Goal: Information Seeking & Learning: Learn about a topic

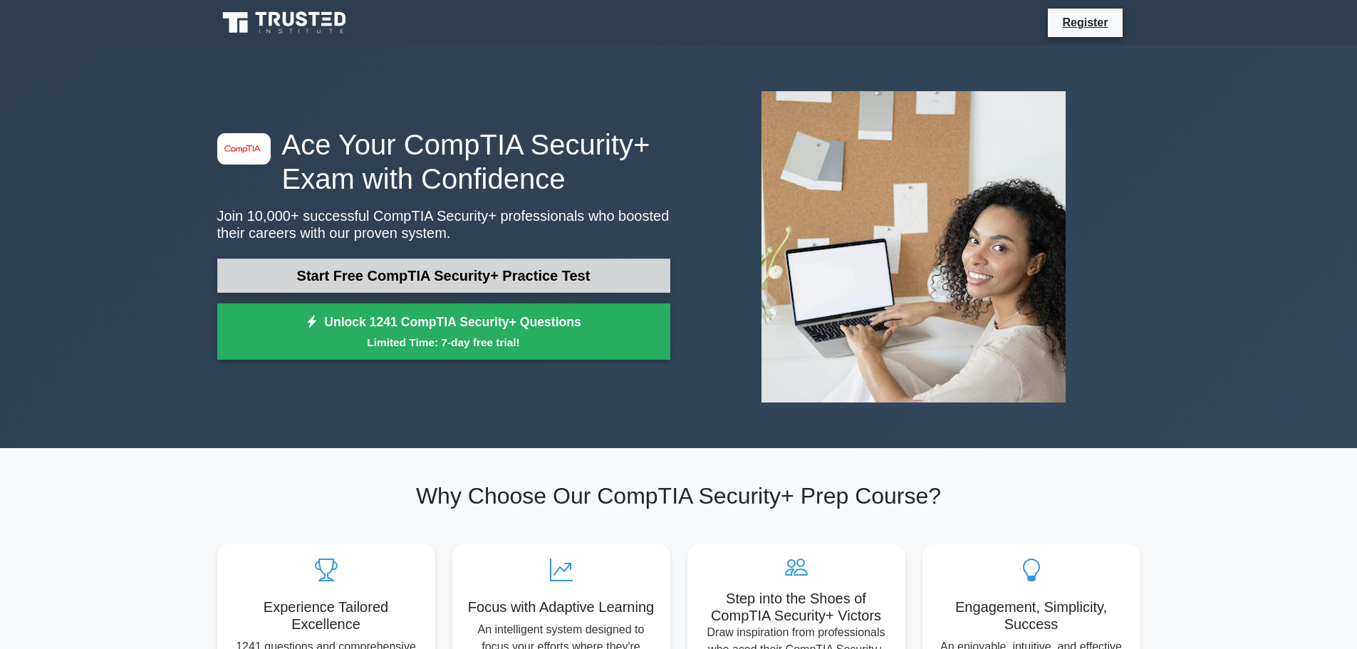
click at [341, 281] on link "Start Free CompTIA Security+ Practice Test" at bounding box center [443, 276] width 453 height 34
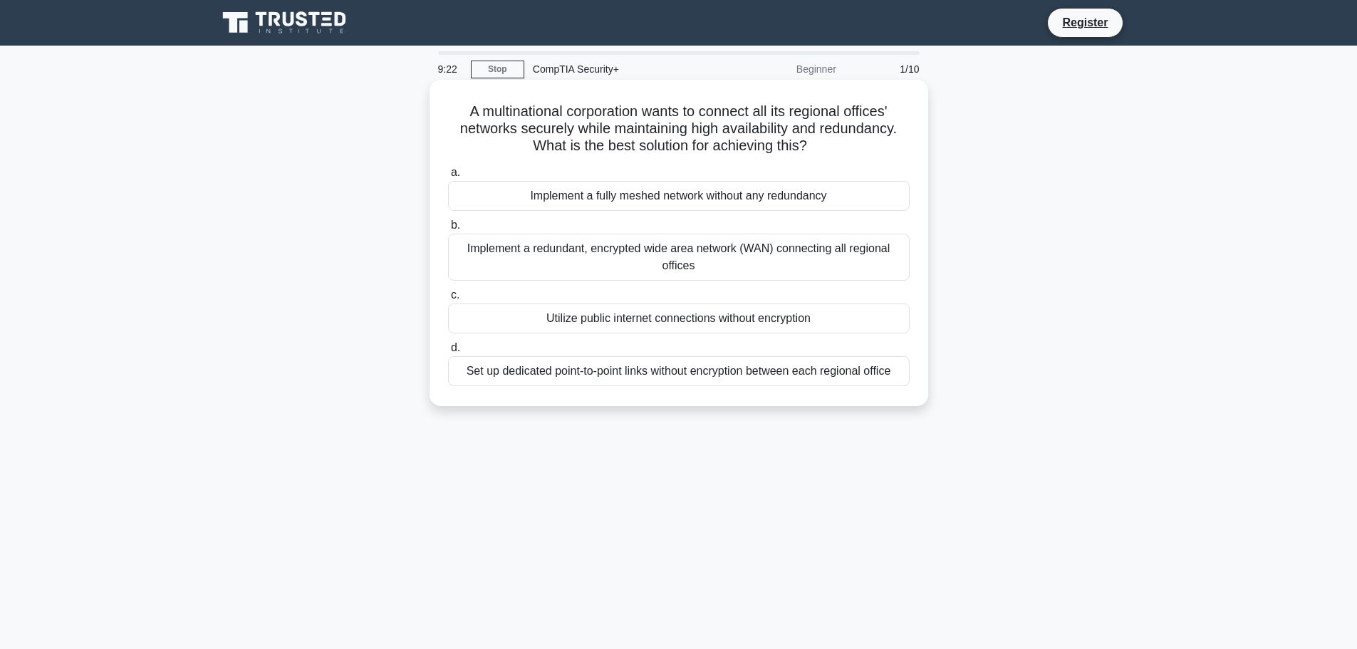
click at [756, 263] on div "Implement a redundant, encrypted wide area network (WAN) connecting all regiona…" at bounding box center [679, 257] width 462 height 47
click at [448, 230] on input "b. Implement a redundant, encrypted wide area network (WAN) connecting all regi…" at bounding box center [448, 225] width 0 height 9
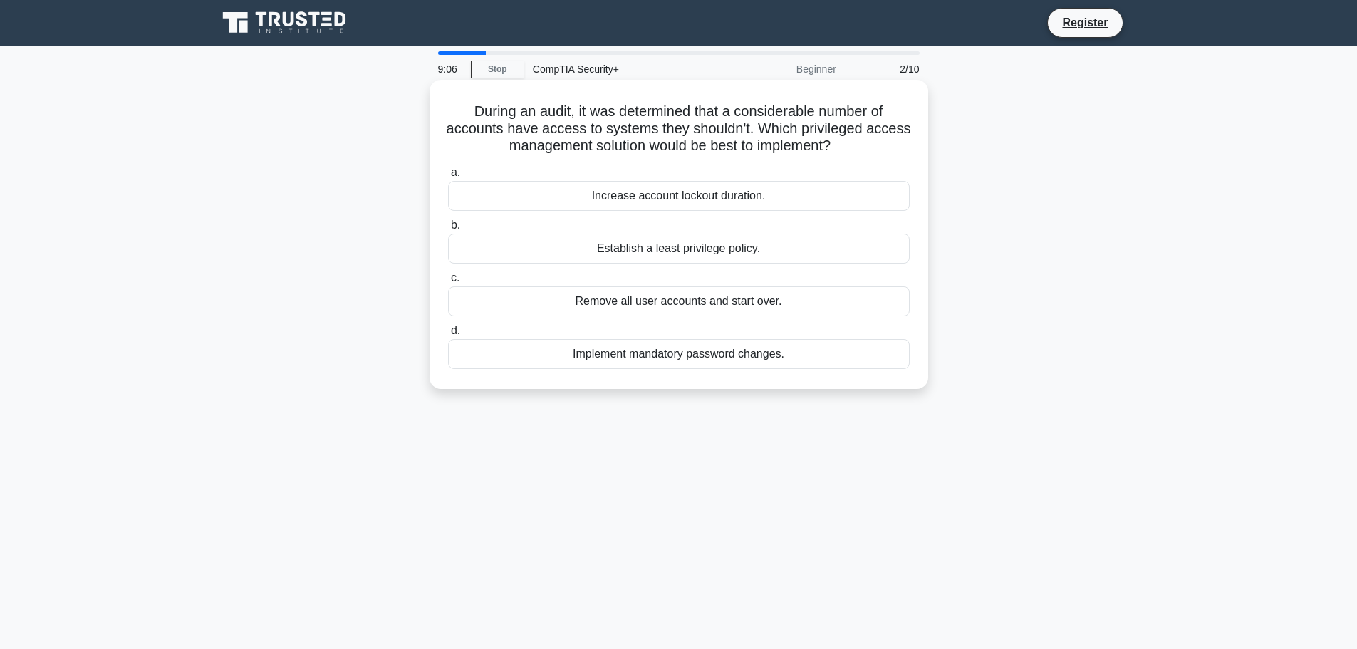
click at [769, 254] on div "Establish a least privilege policy." at bounding box center [679, 249] width 462 height 30
click at [448, 230] on input "b. Establish a least privilege policy." at bounding box center [448, 225] width 0 height 9
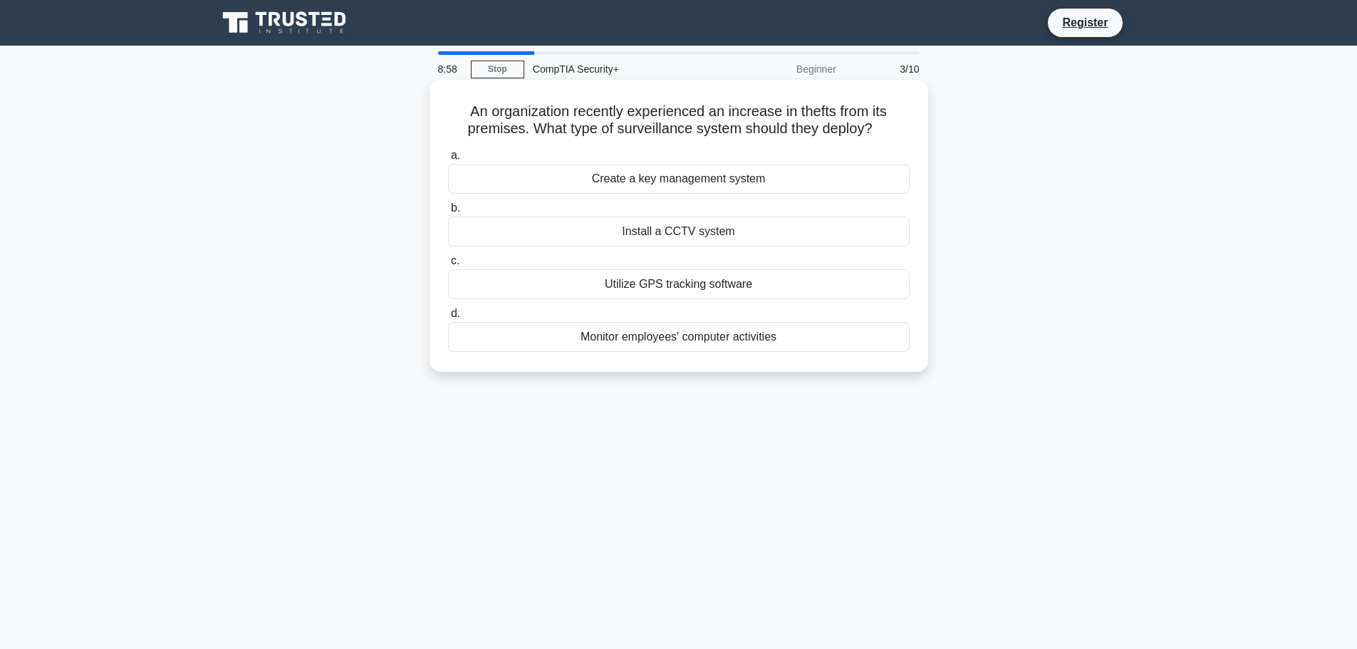
click at [773, 236] on div "Install a CCTV system" at bounding box center [679, 232] width 462 height 30
click at [448, 213] on input "b. Install a CCTV system" at bounding box center [448, 208] width 0 height 9
click at [783, 352] on div "Test the patch in a controlled environment" at bounding box center [679, 337] width 462 height 30
click at [794, 352] on div "Test the patch in a controlled environment" at bounding box center [679, 337] width 462 height 30
click at [448, 318] on input "d. Test the patch in a controlled environment" at bounding box center [448, 313] width 0 height 9
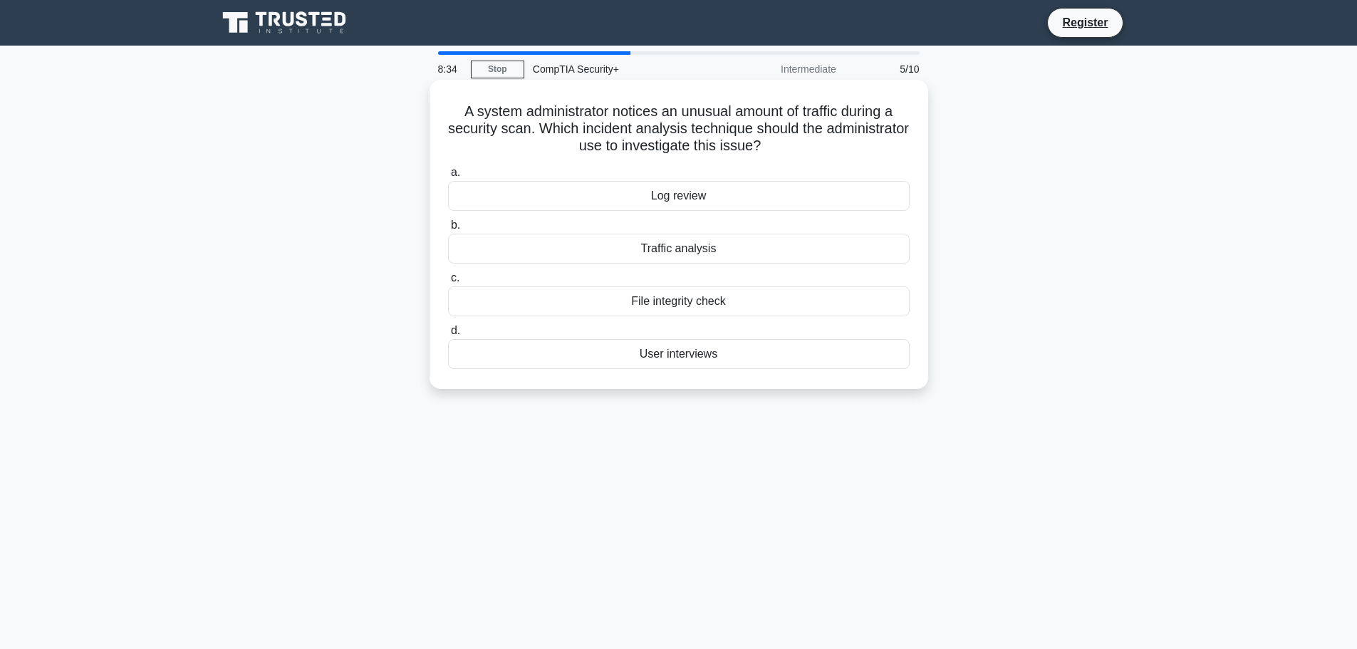
click at [767, 258] on div "Traffic analysis" at bounding box center [679, 249] width 462 height 30
click at [448, 230] on input "b. Traffic analysis" at bounding box center [448, 225] width 0 height 9
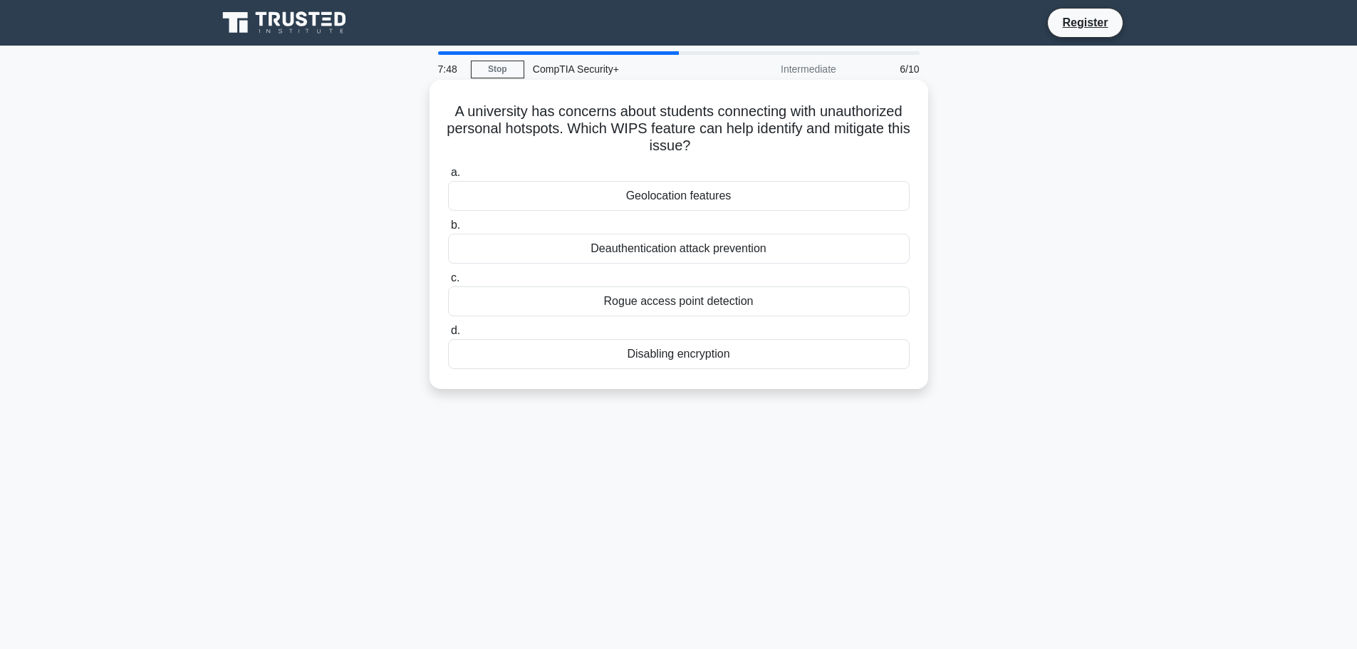
click at [757, 294] on div "Rogue access point detection" at bounding box center [679, 301] width 462 height 30
click at [448, 283] on input "c. Rogue access point detection" at bounding box center [448, 278] width 0 height 9
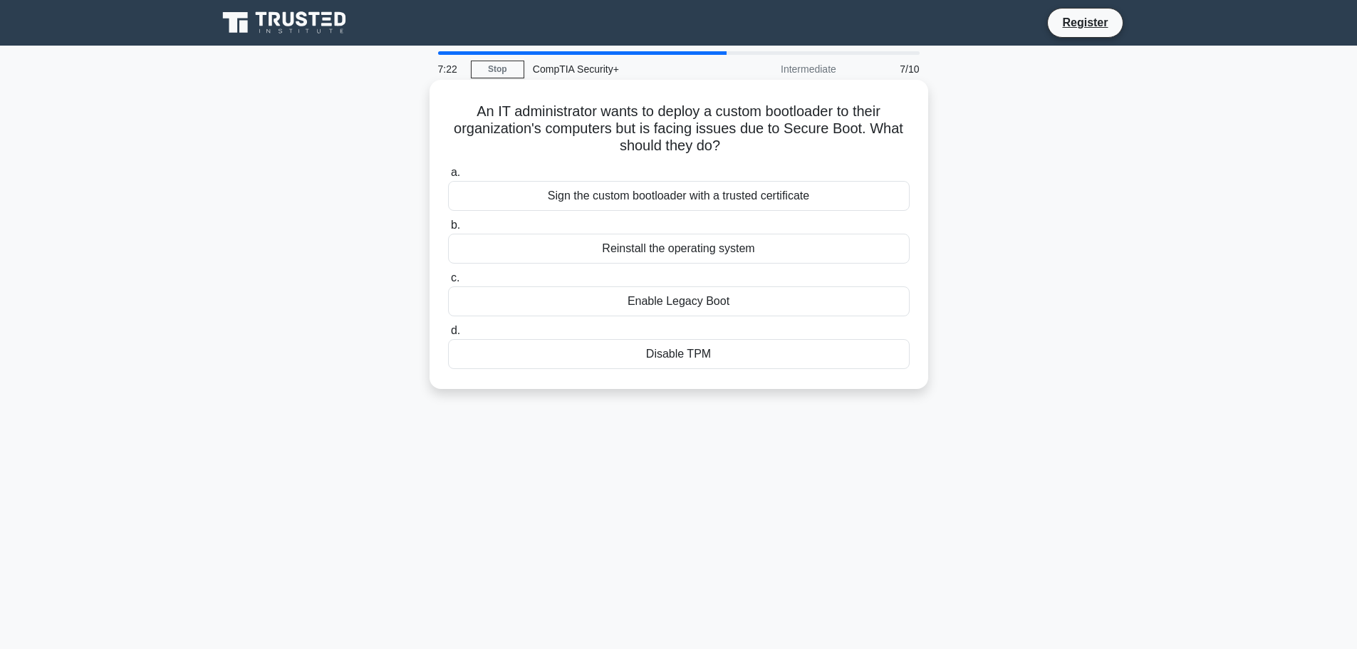
click at [785, 202] on div "Sign the custom bootloader with a trusted certificate" at bounding box center [679, 196] width 462 height 30
click at [448, 177] on input "a. Sign the custom bootloader with a trusted certificate" at bounding box center [448, 172] width 0 height 9
click at [783, 244] on div "Access Control Policy" at bounding box center [679, 249] width 462 height 30
click at [448, 230] on input "b. Access Control Policy" at bounding box center [448, 225] width 0 height 9
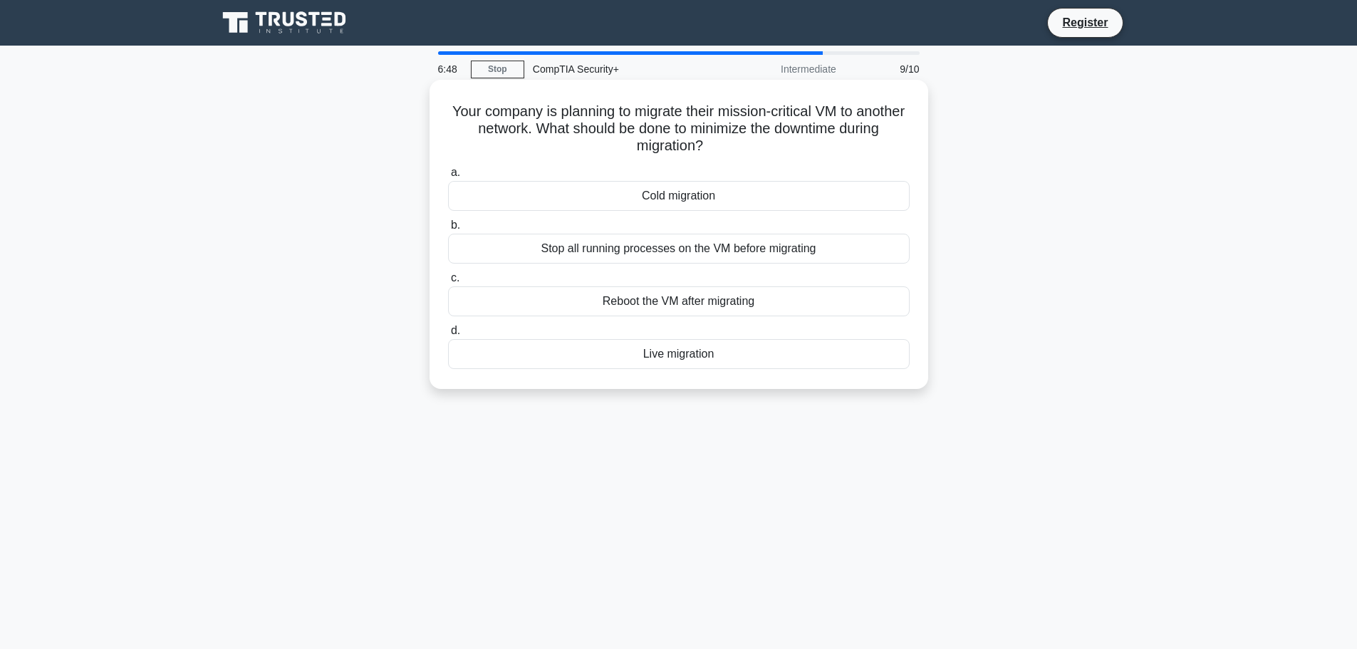
click at [709, 205] on div "Cold migration" at bounding box center [679, 196] width 462 height 30
click at [448, 177] on input "a. Cold migration" at bounding box center [448, 172] width 0 height 9
click at [686, 294] on div "Identification" at bounding box center [679, 301] width 462 height 30
click at [448, 283] on input "c. Identification" at bounding box center [448, 278] width 0 height 9
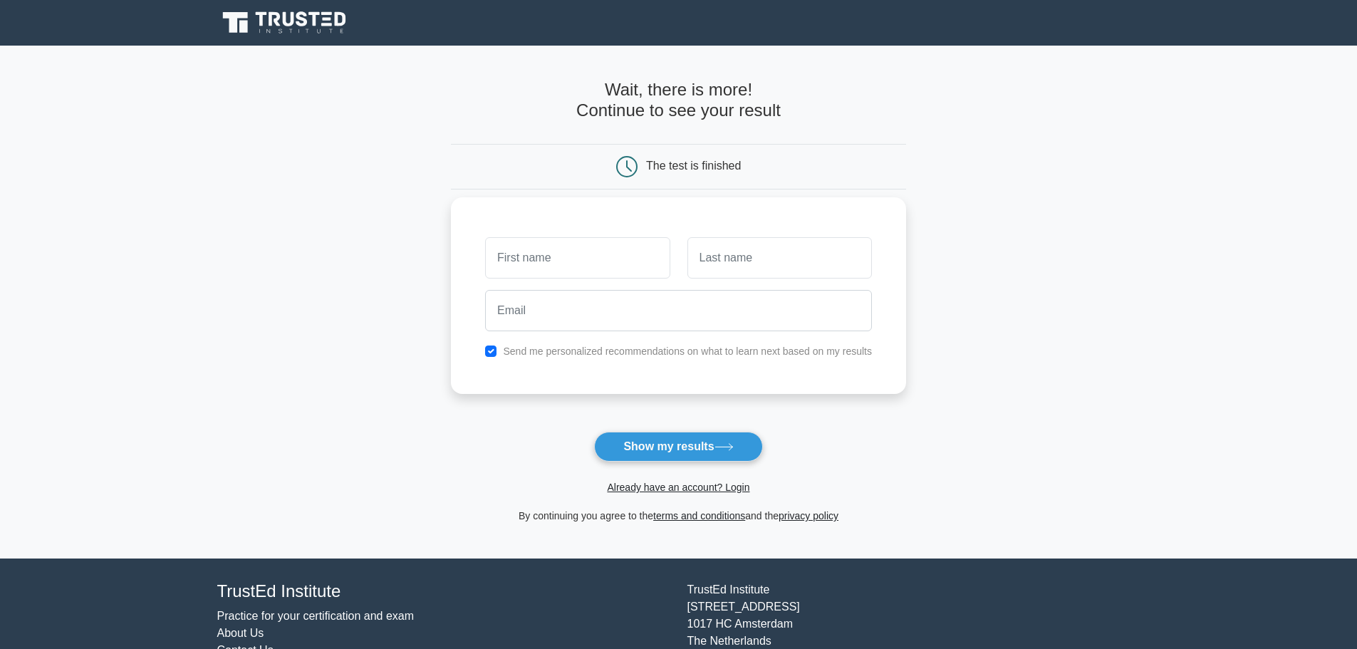
click at [613, 250] on input "text" at bounding box center [577, 257] width 185 height 41
type input "[PERSON_NAME]"
drag, startPoint x: 452, startPoint y: 259, endPoint x: 413, endPoint y: 259, distance: 39.2
click at [413, 259] on main "Wait, there is more! Continue to see your result The test is finished [PERSON_N…" at bounding box center [678, 302] width 1357 height 513
click at [775, 252] on input "text" at bounding box center [780, 257] width 185 height 41
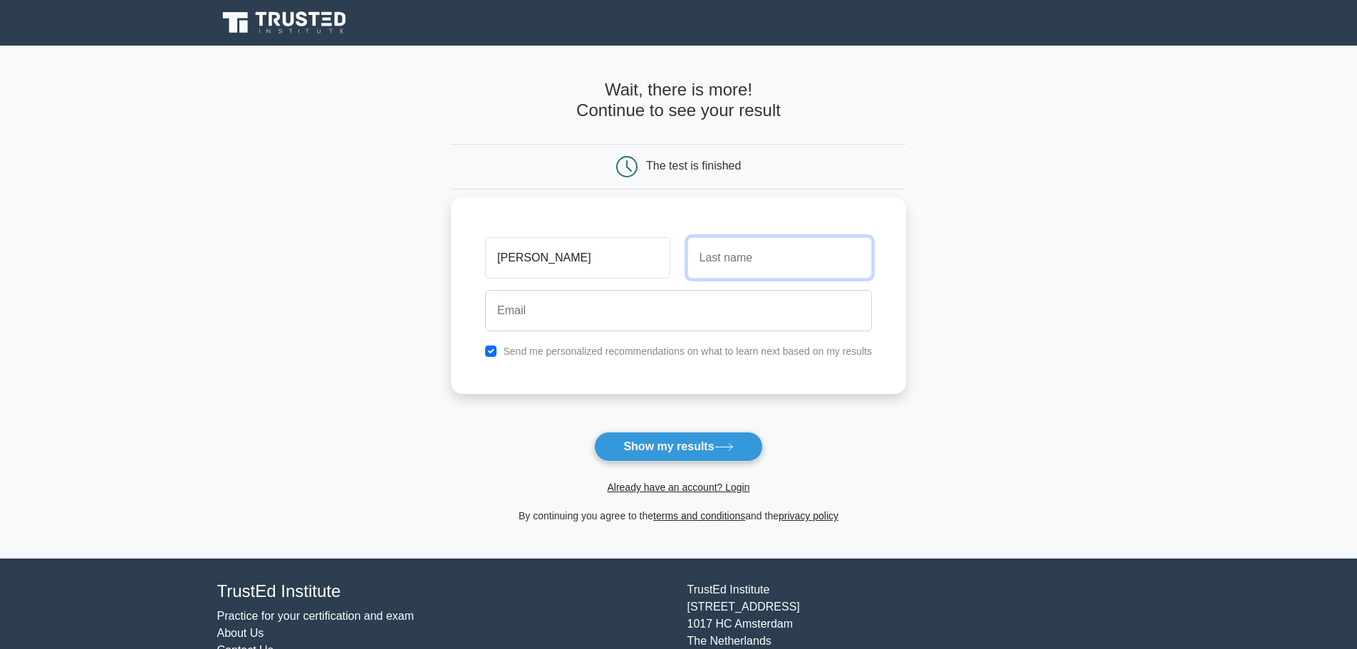
type input "[PERSON_NAME]"
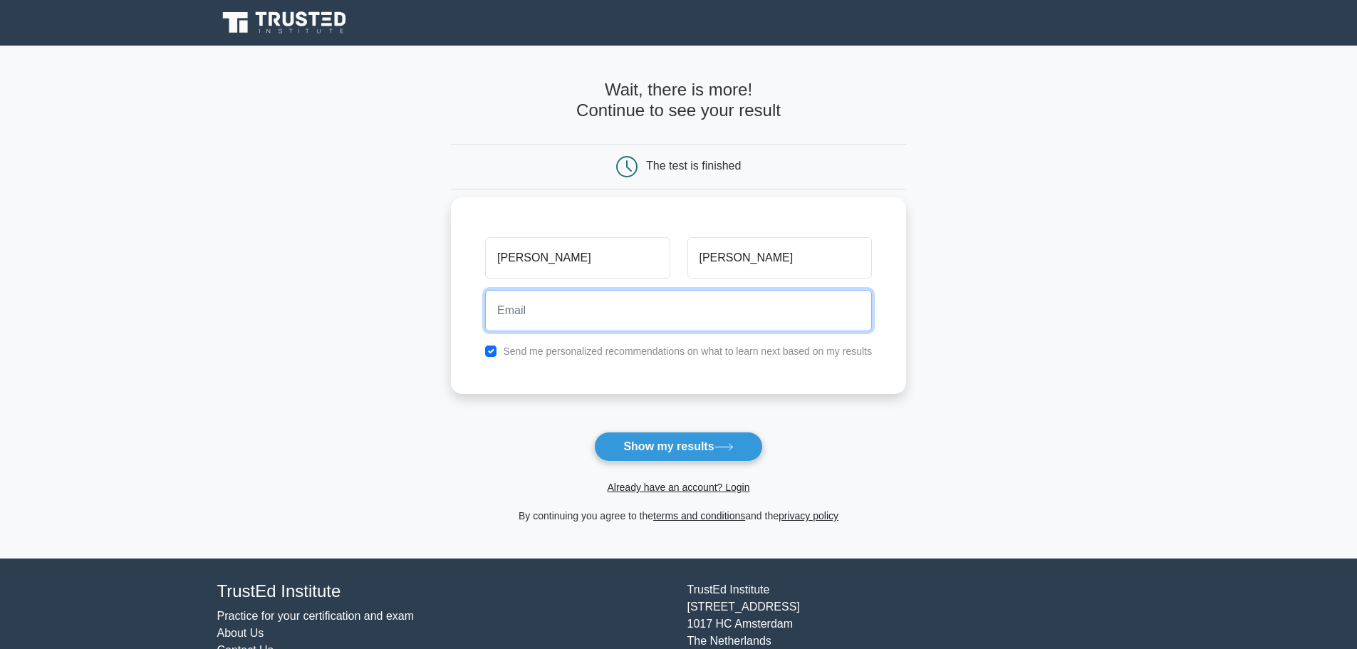
drag, startPoint x: 604, startPoint y: 321, endPoint x: 592, endPoint y: 328, distance: 14.4
click at [600, 321] on input "email" at bounding box center [678, 310] width 387 height 41
type input "[DOMAIN_NAME][EMAIL_ADDRESS][DOMAIN_NAME]"
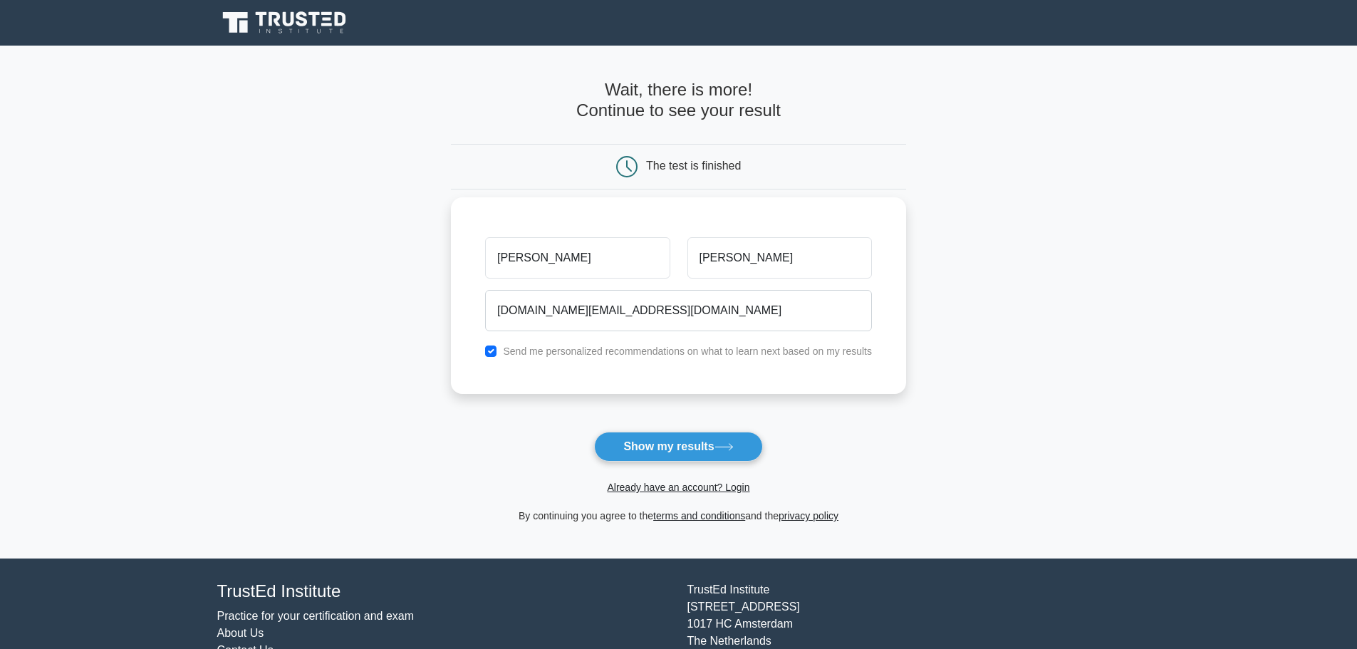
click at [677, 354] on label "Send me personalized recommendations on what to learn next based on my results" at bounding box center [687, 351] width 369 height 11
click at [488, 353] on input "checkbox" at bounding box center [490, 351] width 11 height 11
checkbox input "false"
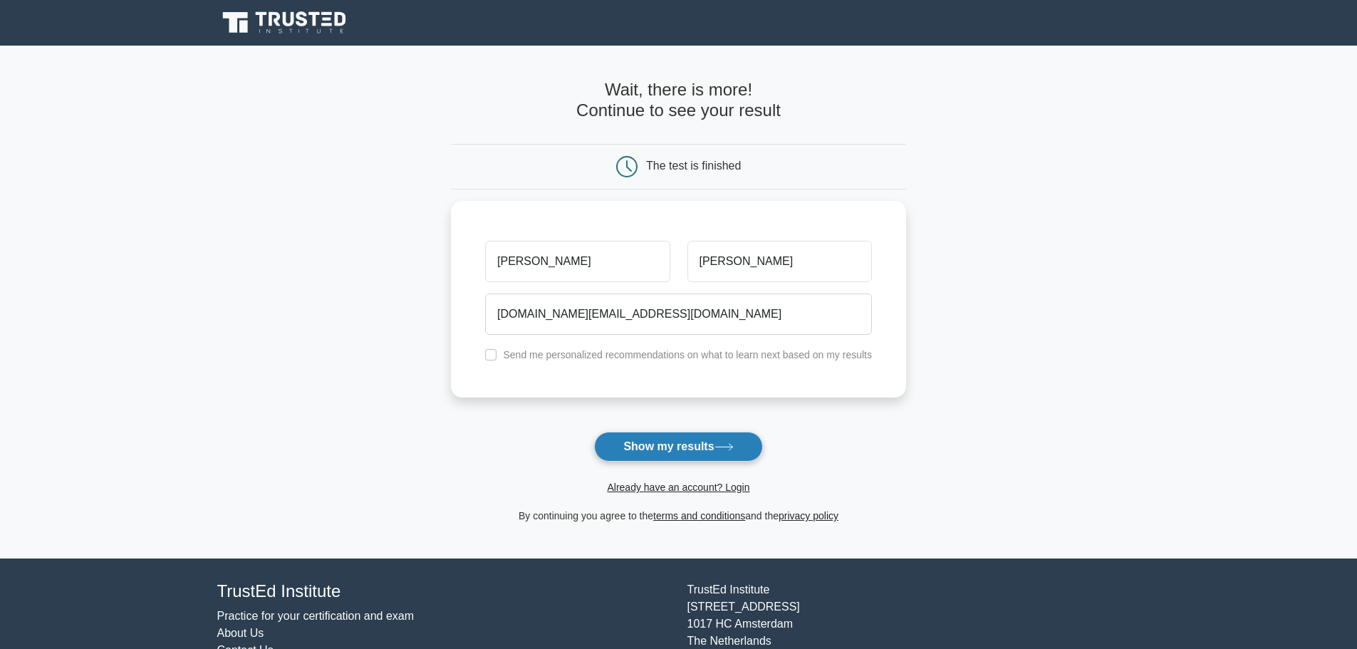
click at [655, 447] on button "Show my results" at bounding box center [678, 447] width 168 height 30
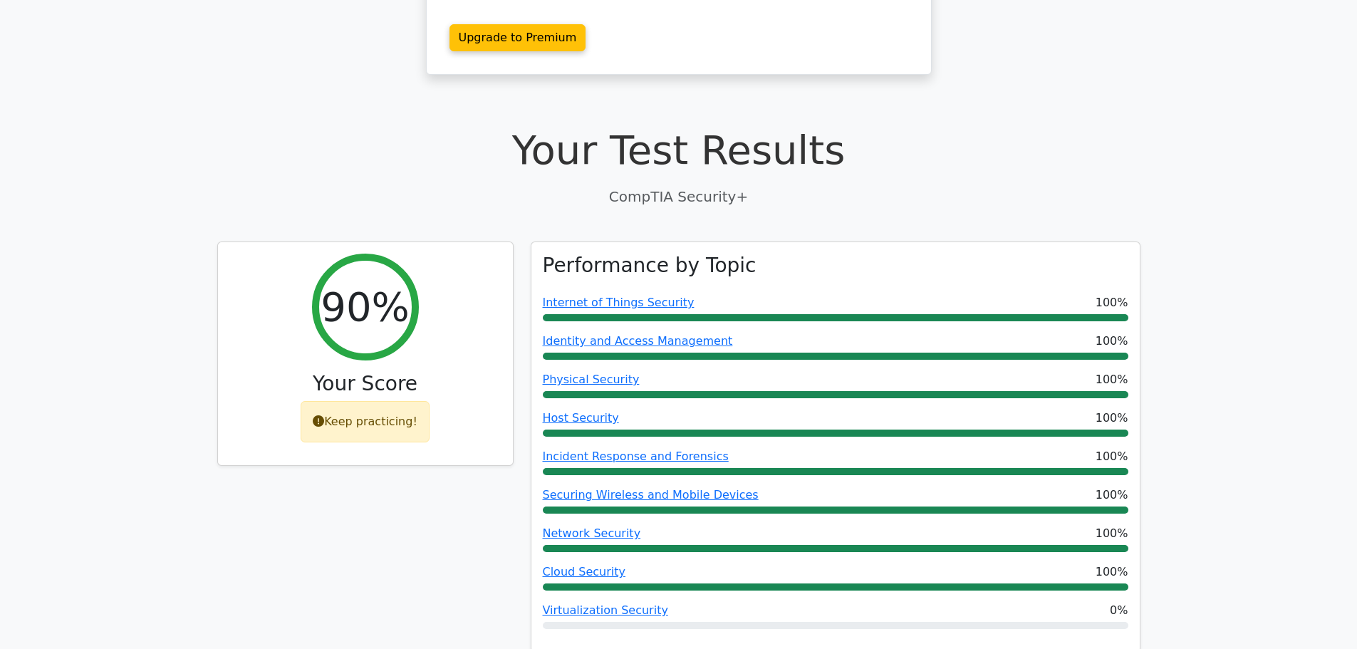
scroll to position [285, 0]
